Goal: Task Accomplishment & Management: Manage account settings

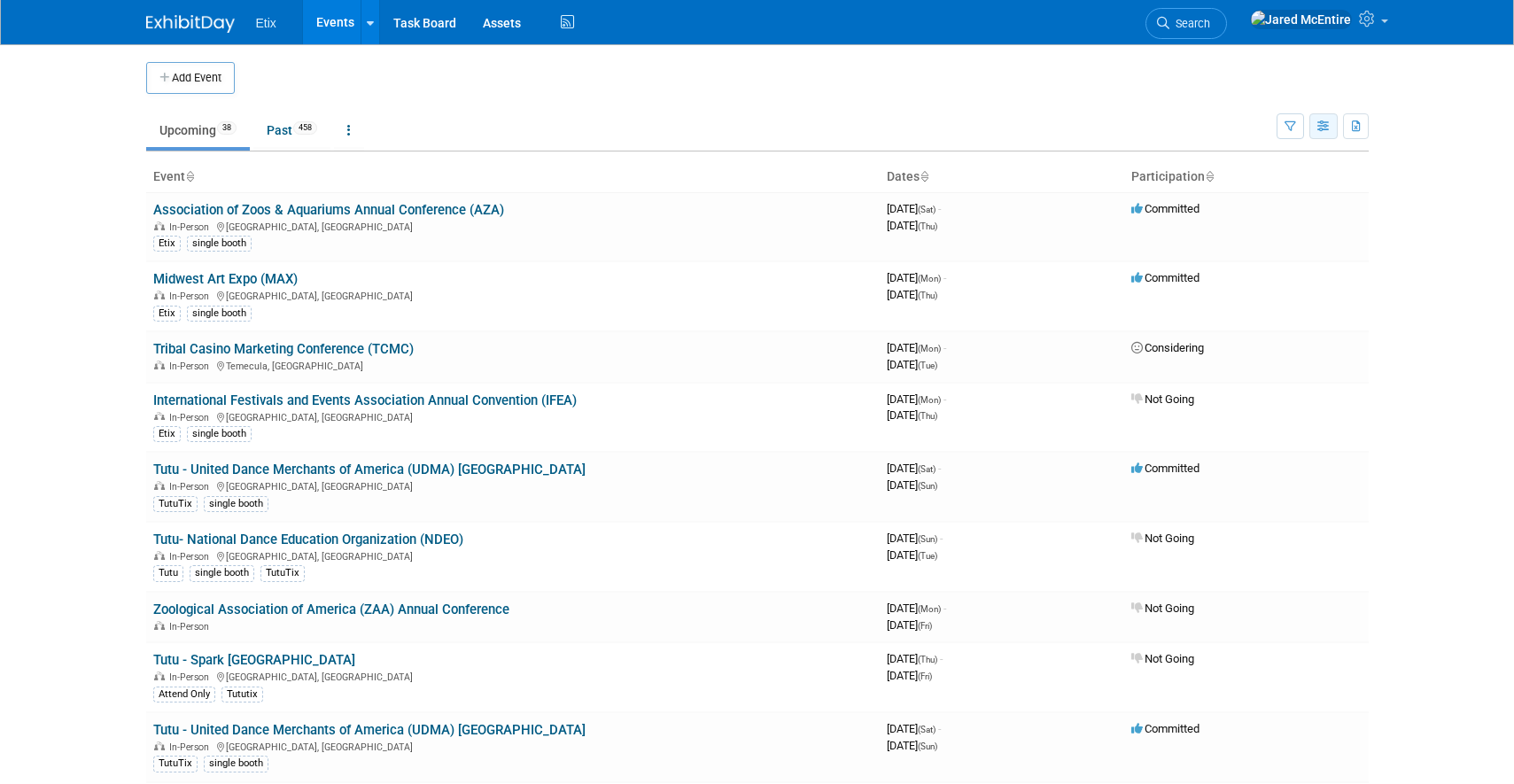
click at [1318, 130] on icon "button" at bounding box center [1324, 127] width 13 height 11
click at [1244, 220] on link "Detail View" at bounding box center [1249, 216] width 149 height 25
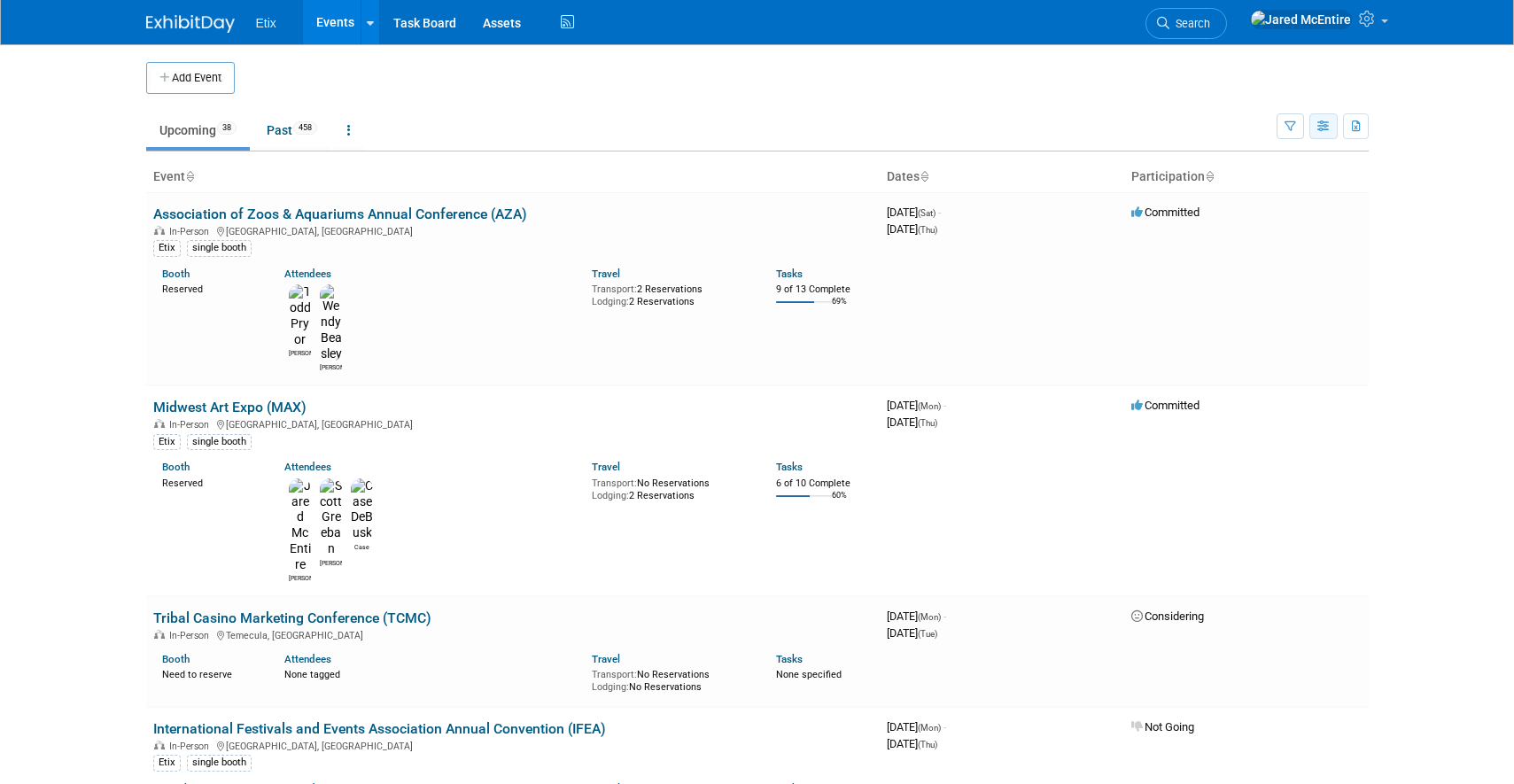
click at [1320, 130] on icon "button" at bounding box center [1324, 127] width 13 height 11
click at [316, 385] on td "Midwest Art Expo (MAX) In-Person [GEOGRAPHIC_DATA], [GEOGRAPHIC_DATA] Etix sing…" at bounding box center [512, 490] width 734 height 211
click at [278, 399] on link "Midwest Art Expo (MAX)" at bounding box center [230, 407] width 154 height 17
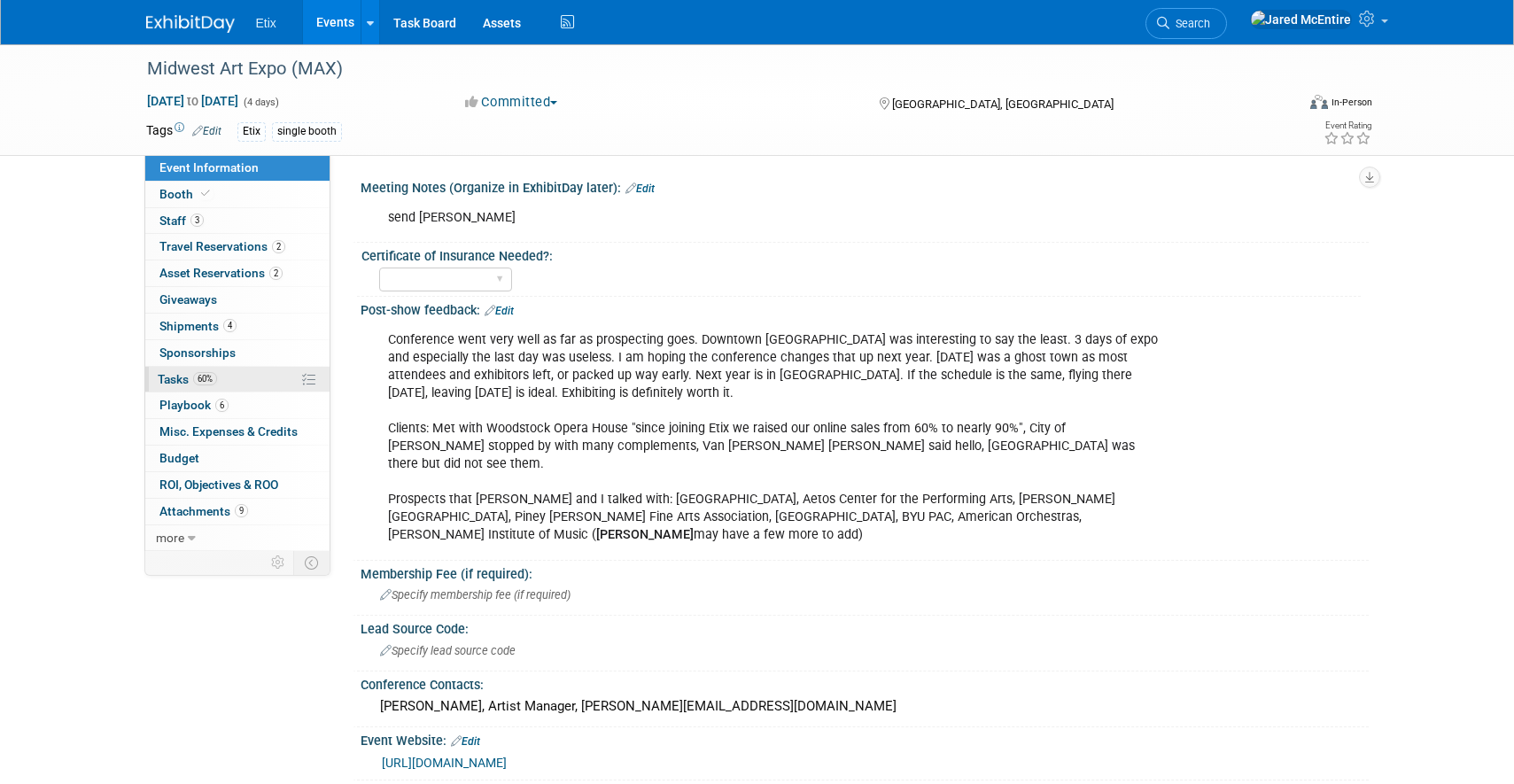
click at [228, 382] on link "60% Tasks 60%" at bounding box center [237, 379] width 184 height 26
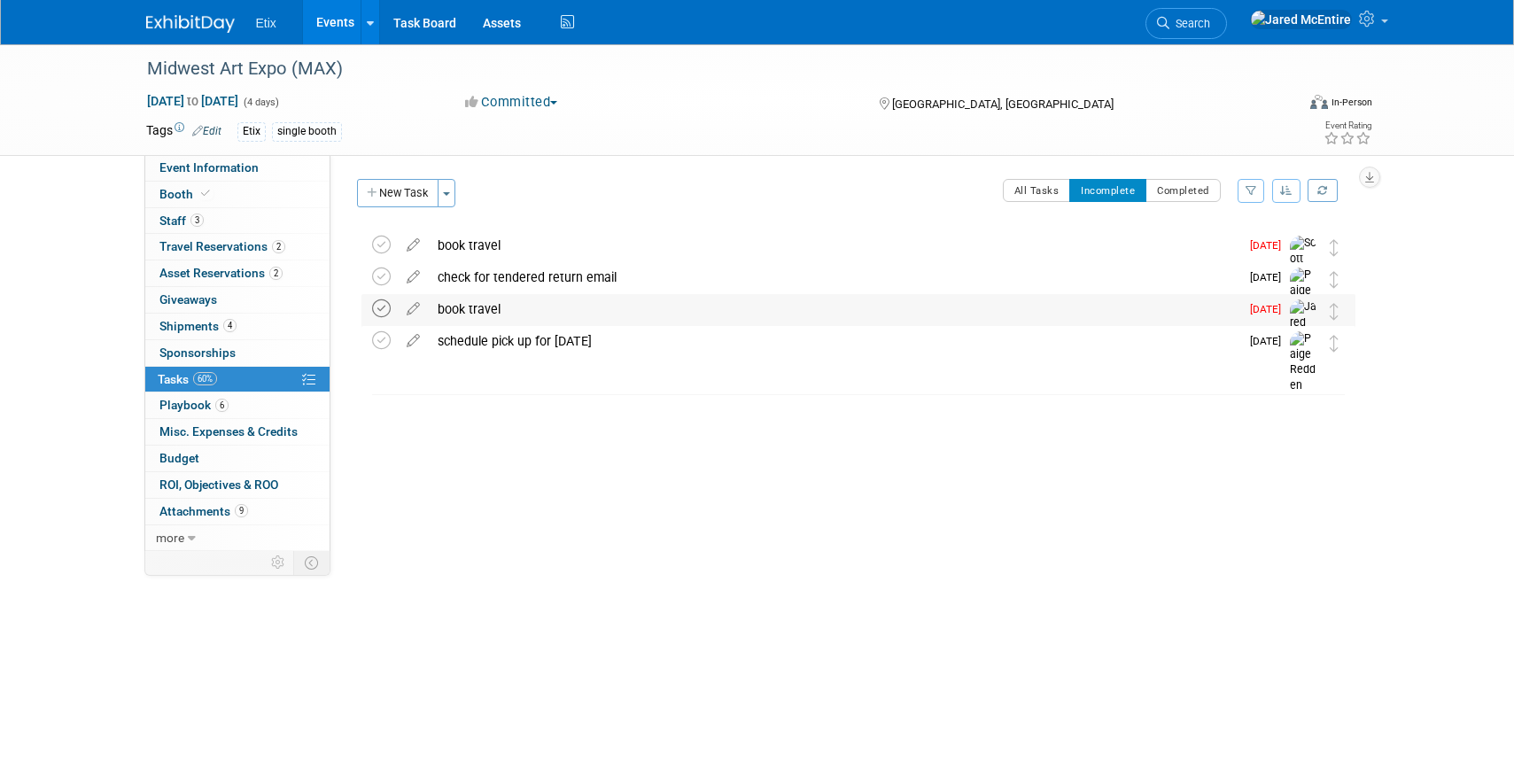
click at [387, 303] on icon at bounding box center [381, 308] width 18 height 18
click at [379, 247] on icon at bounding box center [381, 244] width 18 height 18
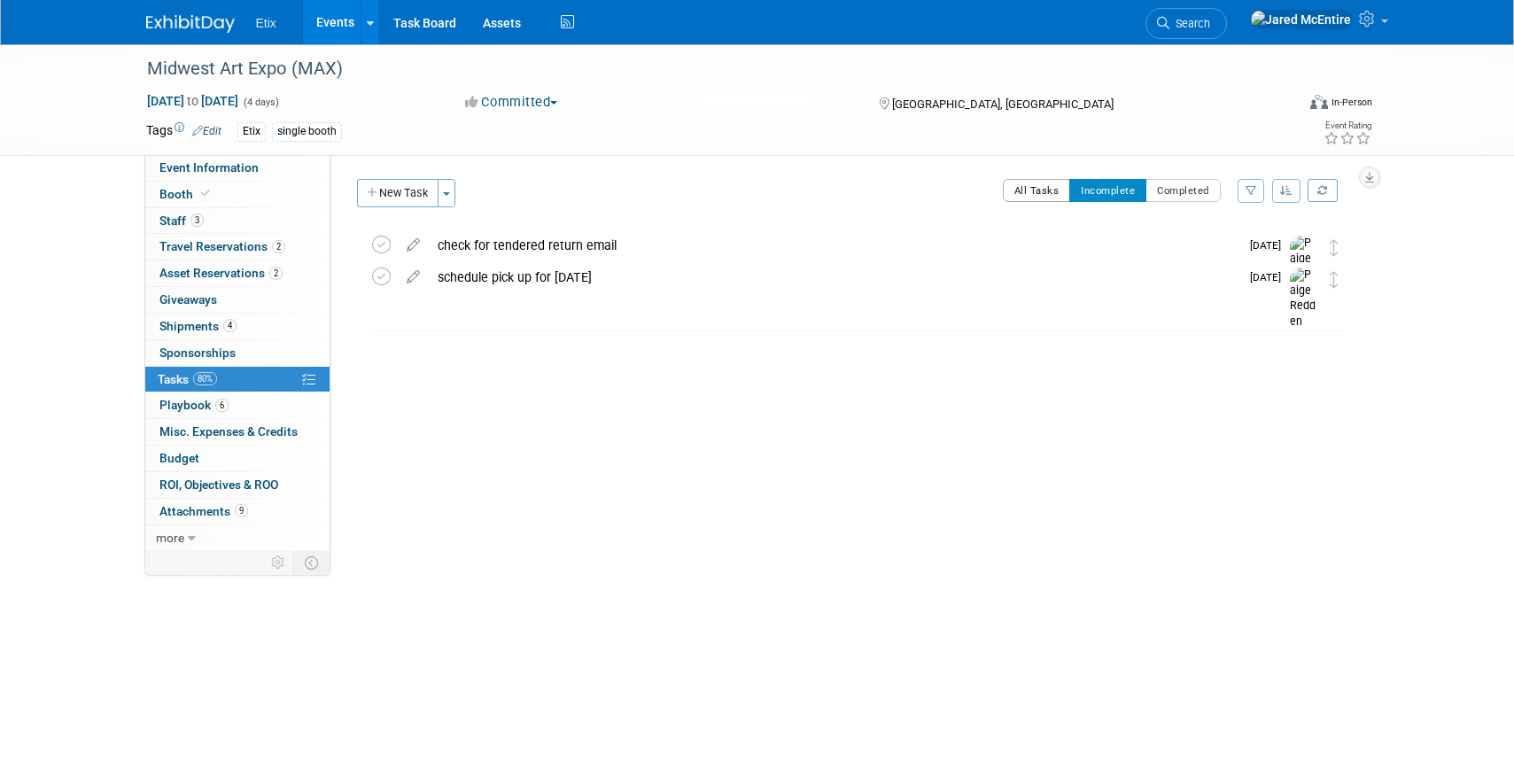
click at [1051, 189] on button "All Tasks" at bounding box center [1036, 191] width 68 height 23
